Goal: Register for event/course

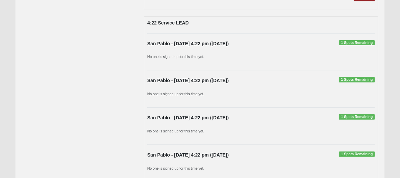
scroll to position [2482, 0]
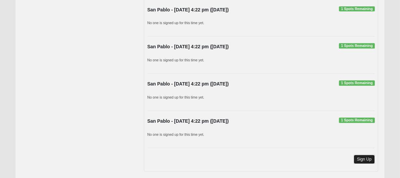
click at [359, 155] on link "Sign Up" at bounding box center [364, 159] width 21 height 9
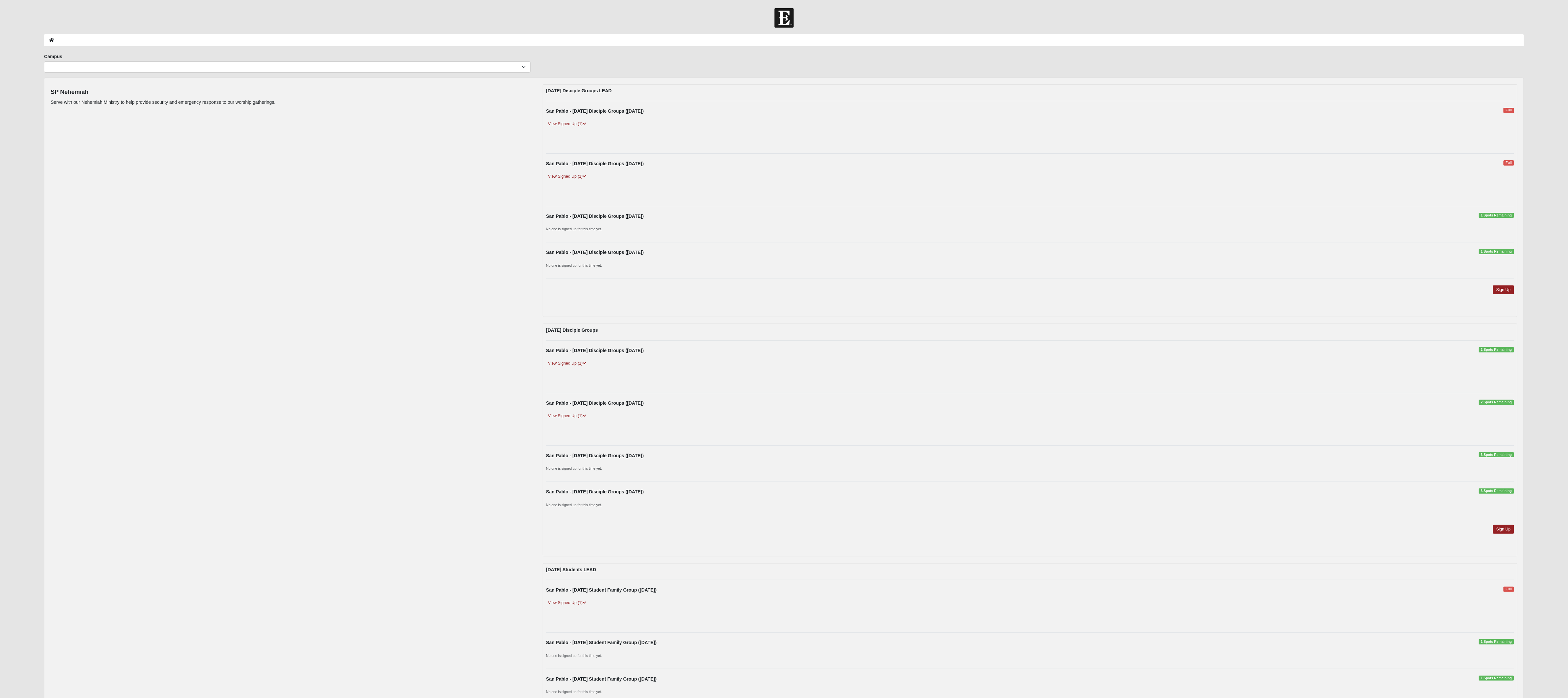
click at [392, 42] on ol at bounding box center [784, 40] width 1480 height 12
click at [392, 21] on div at bounding box center [784, 18] width 1568 height 20
